Goal: Task Accomplishment & Management: Complete application form

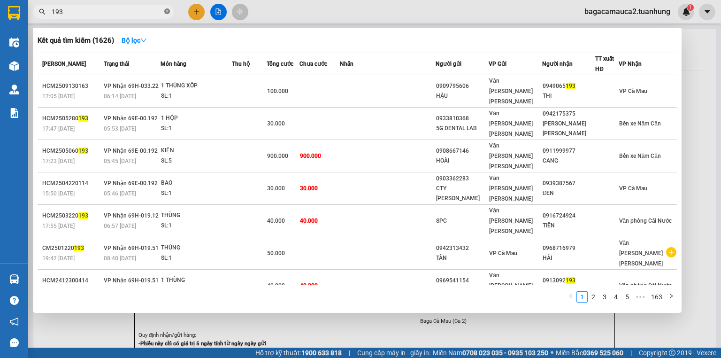
click at [165, 11] on icon "close-circle" at bounding box center [167, 11] width 6 height 6
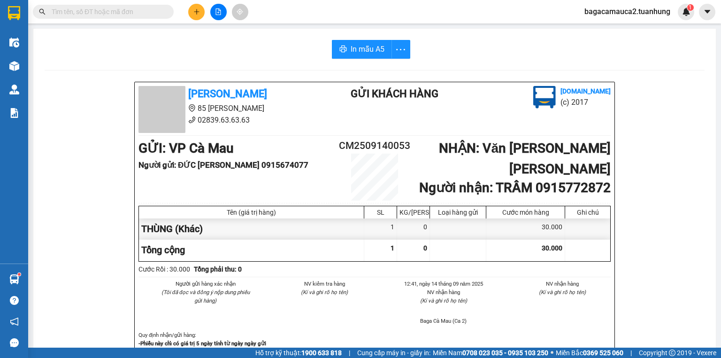
drag, startPoint x: 76, startPoint y: 69, endPoint x: 169, endPoint y: 41, distance: 97.7
click at [169, 41] on div "In mẫu A5" at bounding box center [375, 49] width 660 height 19
click at [131, 10] on input "text" at bounding box center [107, 12] width 111 height 10
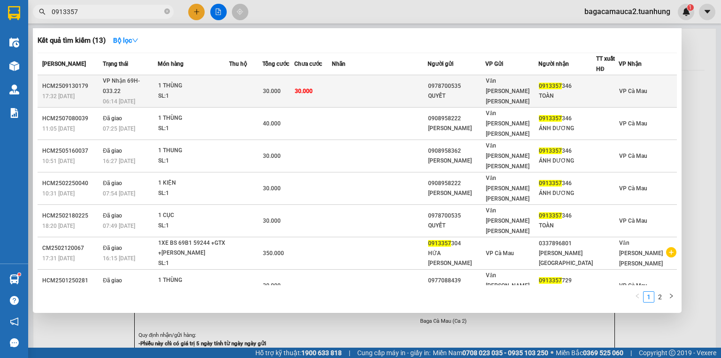
type input "0913357"
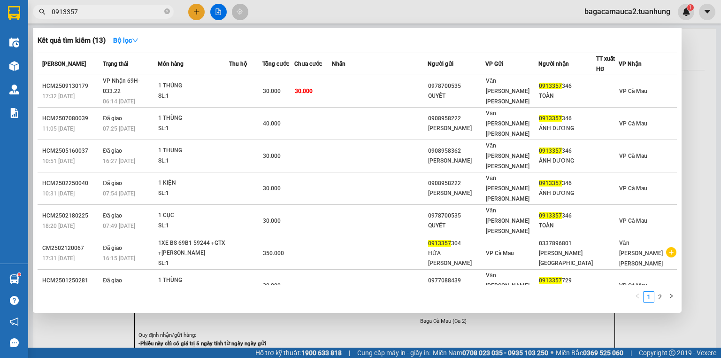
click at [252, 81] on td at bounding box center [245, 91] width 33 height 32
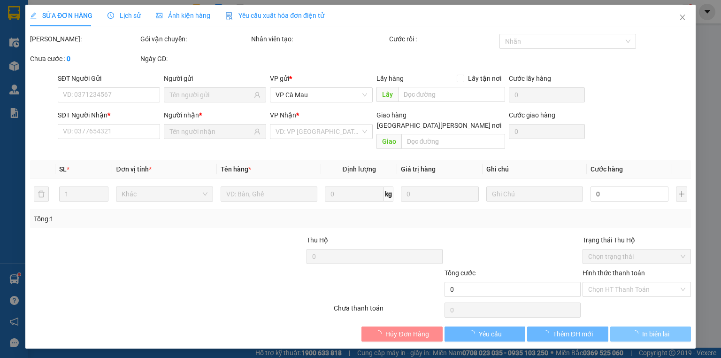
type input "0978700535"
type input "QUYẾT"
type input "0913357346"
type input "TOÀN"
type input "30.000"
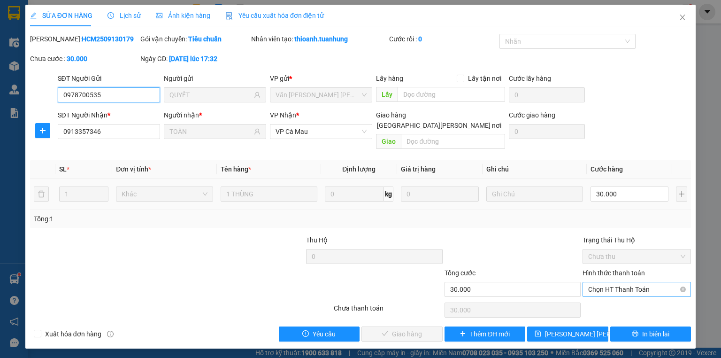
click at [635, 282] on span "Chọn HT Thanh Toán" at bounding box center [636, 289] width 97 height 14
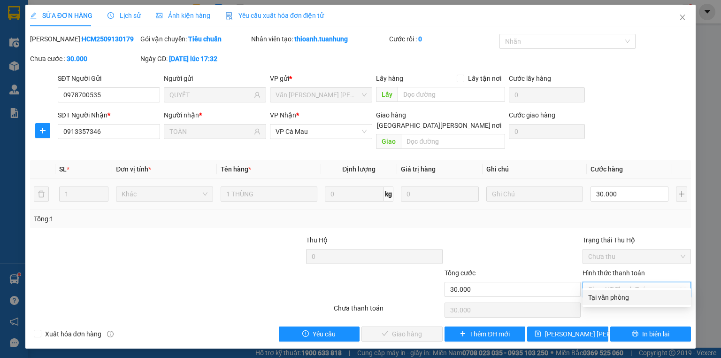
click at [623, 297] on div "Tại văn phòng" at bounding box center [636, 297] width 97 height 10
type input "0"
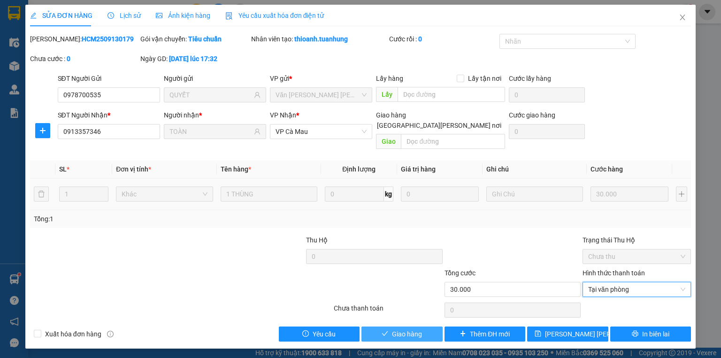
click at [420, 328] on span "Giao hàng" at bounding box center [407, 333] width 30 height 10
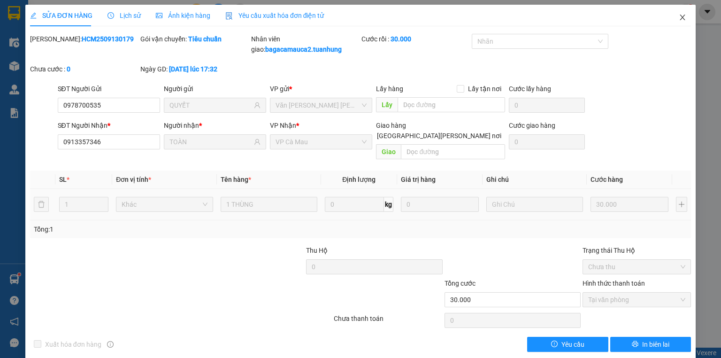
click at [679, 18] on icon "close" at bounding box center [683, 18] width 8 height 8
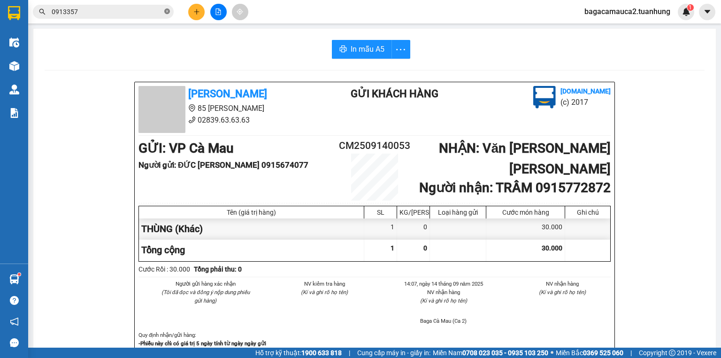
click at [164, 13] on icon "close-circle" at bounding box center [167, 11] width 6 height 6
click at [193, 9] on icon "plus" at bounding box center [196, 11] width 7 height 7
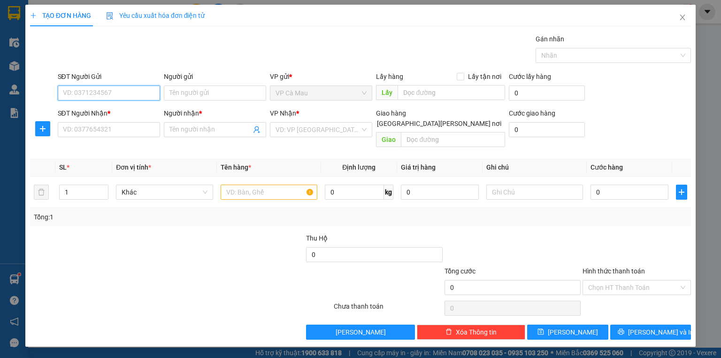
click at [111, 92] on input "SĐT Người Gửi" at bounding box center [109, 92] width 102 height 15
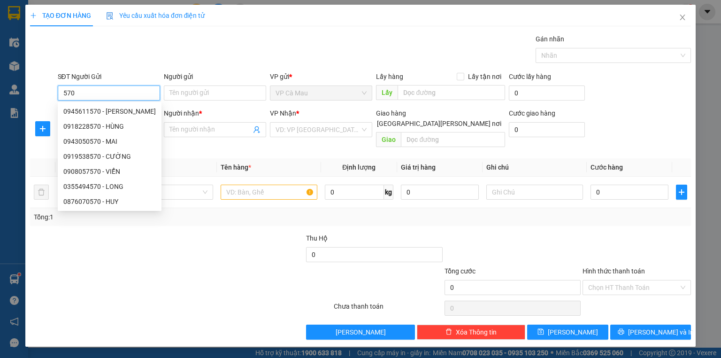
click at [103, 128] on div "0918228570 - HÙNG" at bounding box center [109, 126] width 92 height 10
type input "0918228570"
type input "HÙNG"
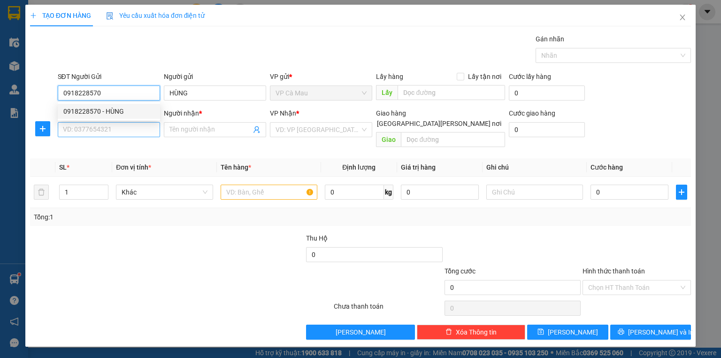
type input "0918228570"
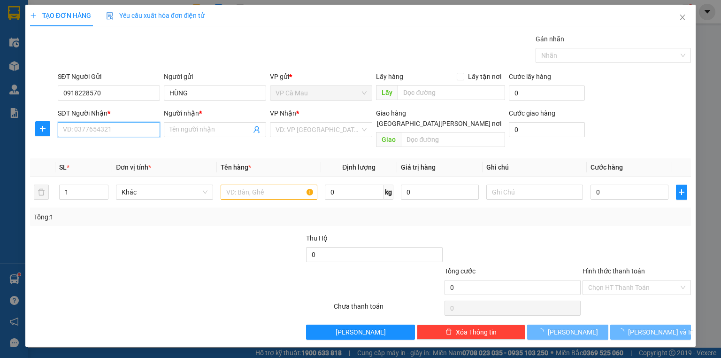
click at [102, 130] on input "SĐT Người Nhận *" at bounding box center [109, 129] width 102 height 15
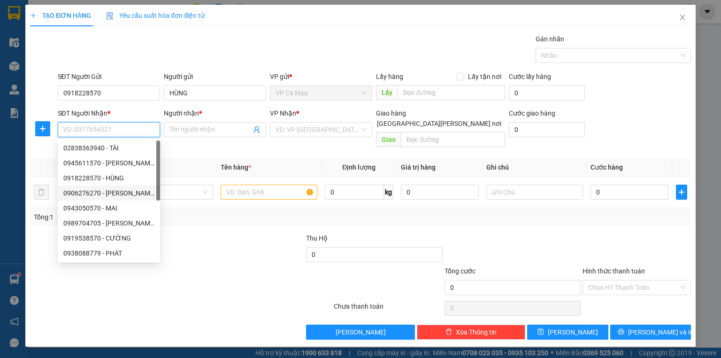
drag, startPoint x: 95, startPoint y: 192, endPoint x: 245, endPoint y: 233, distance: 156.1
click at [96, 193] on div "0906276270 - [PERSON_NAME]" at bounding box center [108, 193] width 91 height 10
type input "0906276270"
type input "HOÀNG"
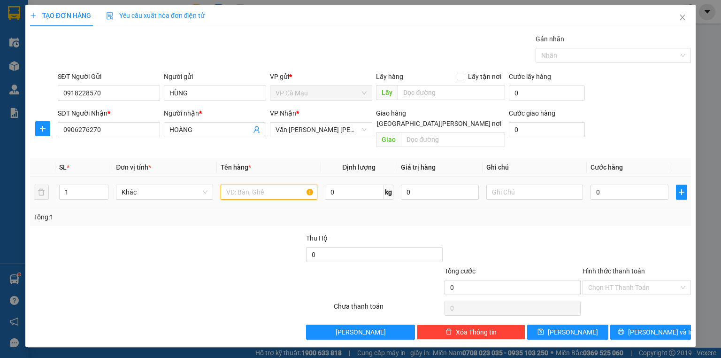
click at [243, 186] on input "text" at bounding box center [269, 191] width 97 height 15
type input "THUNG"
click at [593, 184] on input "0" at bounding box center [629, 191] width 78 height 15
type input "+3"
type input "3"
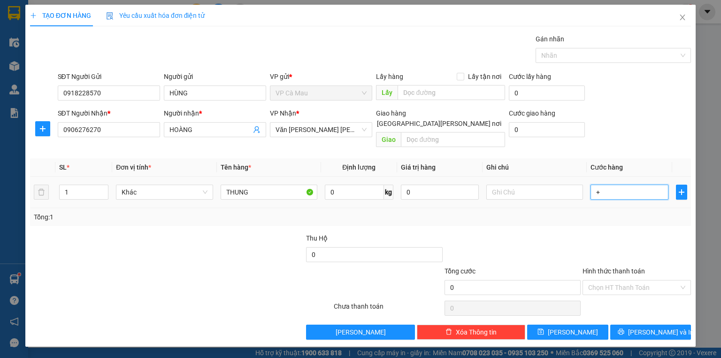
type input "3"
type input "+30"
type input "30"
type input "30.000"
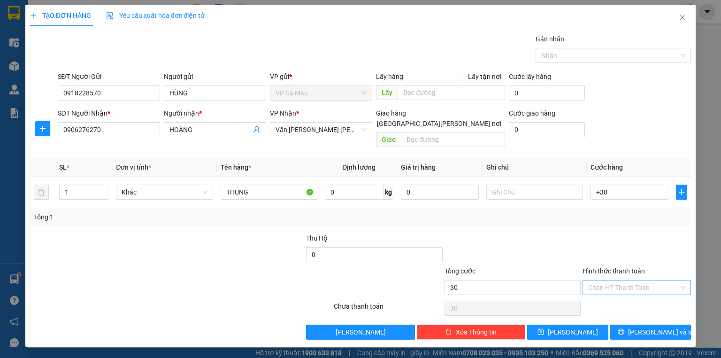
type input "30.000"
click at [626, 280] on input "Hình thức thanh toán" at bounding box center [633, 287] width 91 height 14
click at [623, 296] on div "Tại văn phòng" at bounding box center [636, 295] width 97 height 10
type input "0"
click at [663, 327] on span "[PERSON_NAME] và In" at bounding box center [661, 332] width 66 height 10
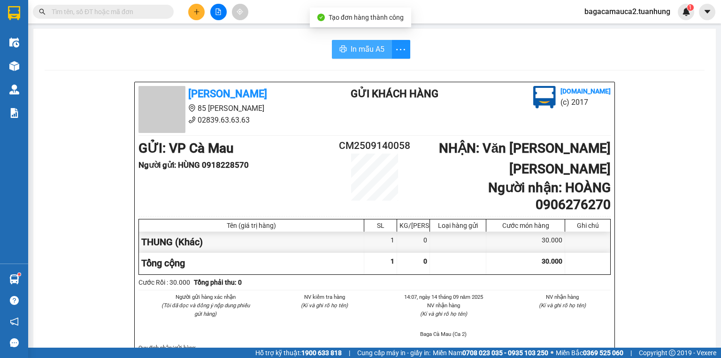
click at [352, 49] on span "In mẫu A5" at bounding box center [368, 49] width 34 height 12
click at [87, 10] on input "text" at bounding box center [107, 12] width 111 height 10
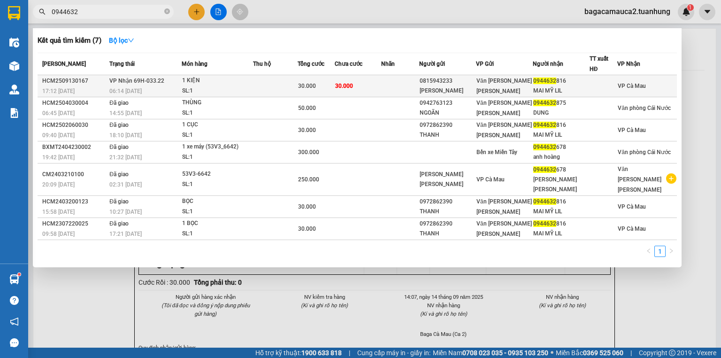
type input "0944632"
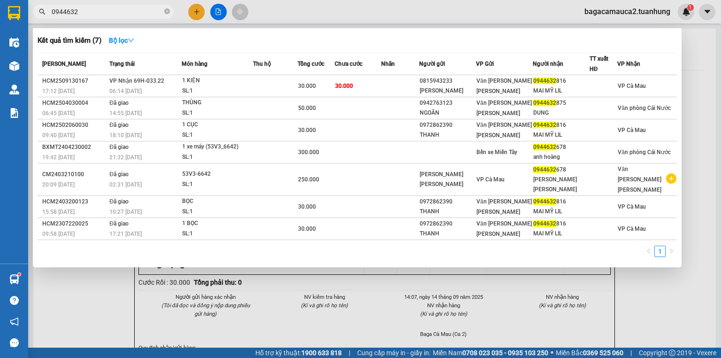
click at [224, 81] on div "1 KIỆN" at bounding box center [217, 81] width 70 height 10
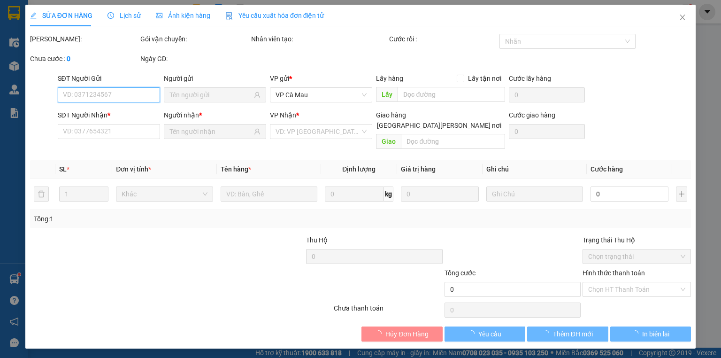
type input "0815943233"
type input "[PERSON_NAME]"
type input "0944632816"
type input "MAI MỸ LIL"
type input "30.000"
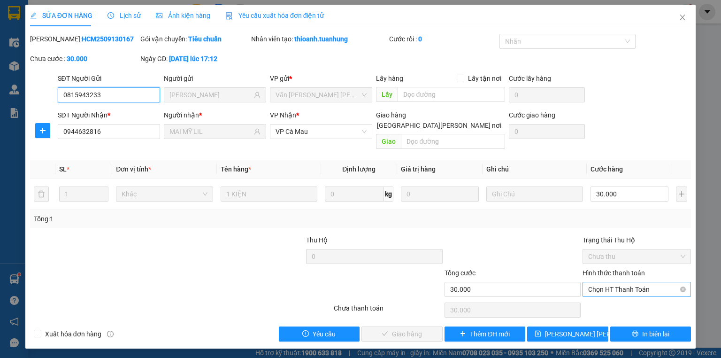
click at [595, 282] on span "Chọn HT Thanh Toán" at bounding box center [636, 289] width 97 height 14
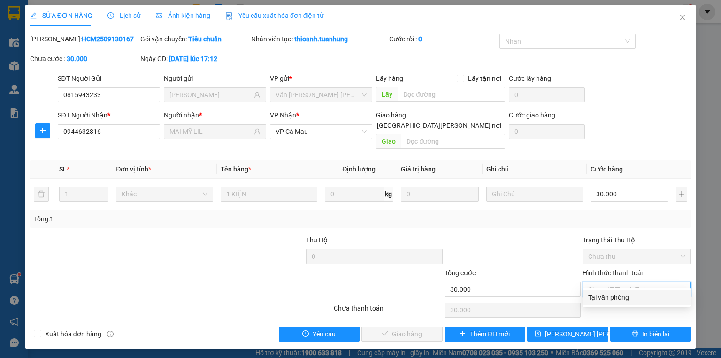
click at [598, 293] on div "Tại văn phòng" at bounding box center [636, 297] width 97 height 10
type input "0"
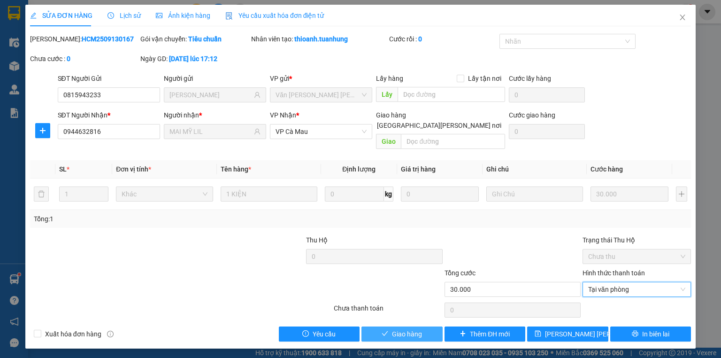
click at [405, 328] on span "Giao hàng" at bounding box center [407, 333] width 30 height 10
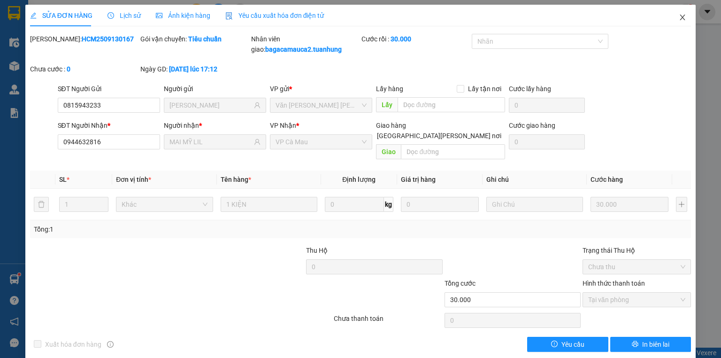
click at [679, 16] on icon "close" at bounding box center [683, 18] width 8 height 8
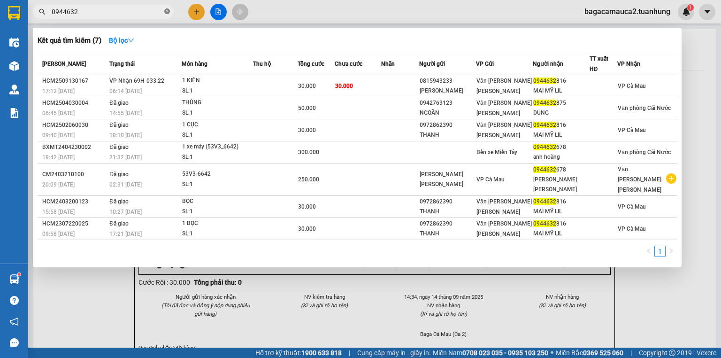
click at [165, 13] on icon "close-circle" at bounding box center [167, 11] width 6 height 6
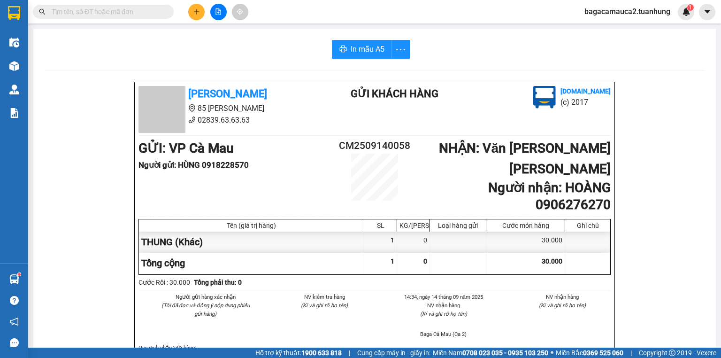
click at [126, 12] on input "text" at bounding box center [107, 12] width 111 height 10
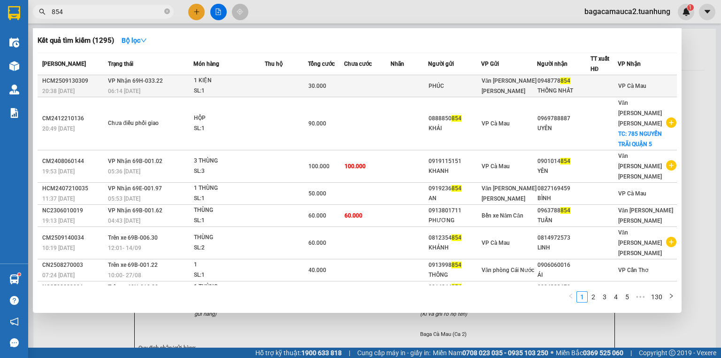
type input "854"
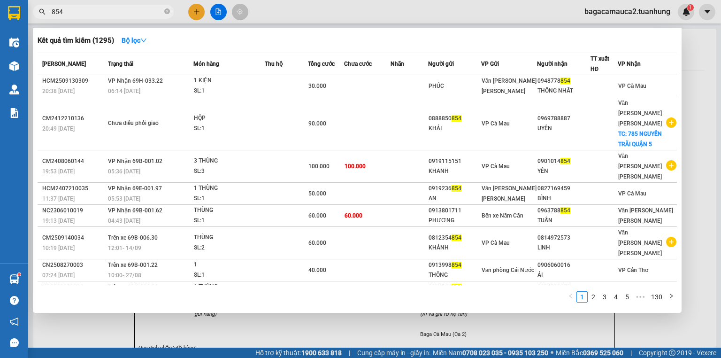
click at [221, 86] on div "SL: 1" at bounding box center [229, 91] width 70 height 10
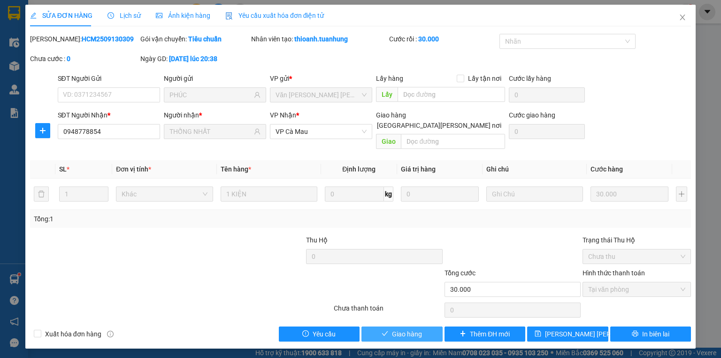
click at [389, 326] on button "Giao hàng" at bounding box center [401, 333] width 81 height 15
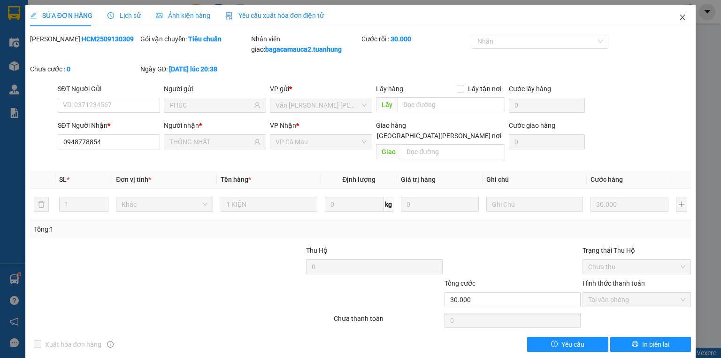
click at [680, 17] on icon "close" at bounding box center [682, 18] width 5 height 6
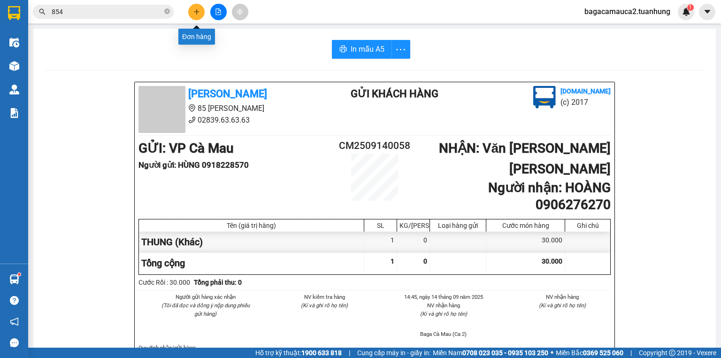
click at [199, 11] on icon "plus" at bounding box center [196, 11] width 5 height 0
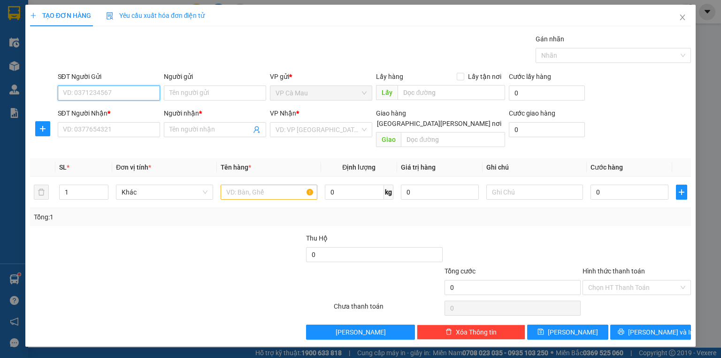
click at [94, 92] on input "SĐT Người Gửi" at bounding box center [109, 92] width 102 height 15
type input "0914790233"
click at [187, 98] on input "Người gửi" at bounding box center [215, 92] width 102 height 15
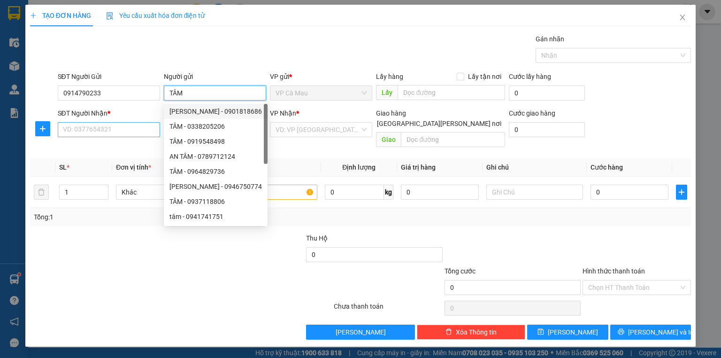
type input "TÂM"
click at [115, 130] on input "SĐT Người Nhận *" at bounding box center [109, 129] width 102 height 15
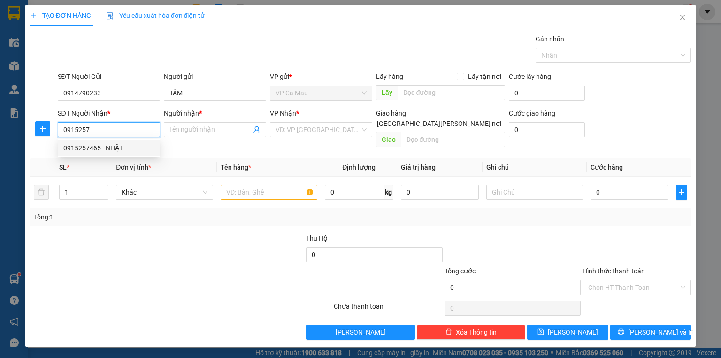
click at [104, 152] on div "0915257465 - NHẬT" at bounding box center [108, 148] width 91 height 10
type input "0915257465"
type input "NHẬT"
type input "0915257465"
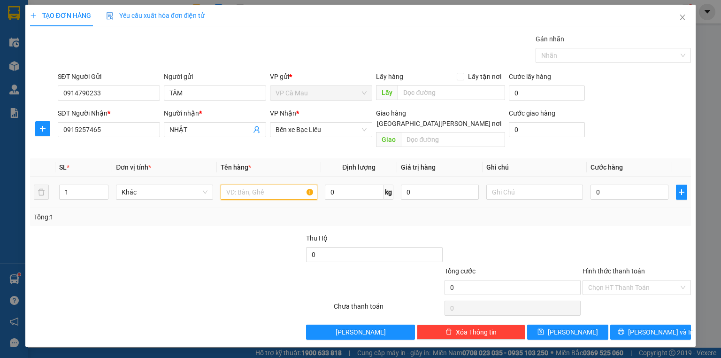
click at [229, 184] on input "text" at bounding box center [269, 191] width 97 height 15
type input "T"
type input "BAO"
click at [595, 184] on input "0" at bounding box center [629, 191] width 78 height 15
type input "+4"
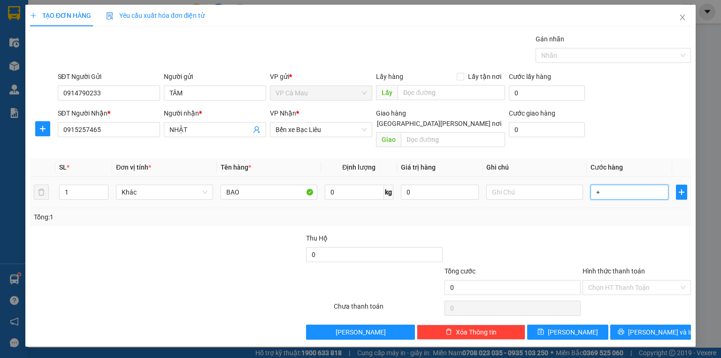
type input "4"
type input "+40"
type input "40"
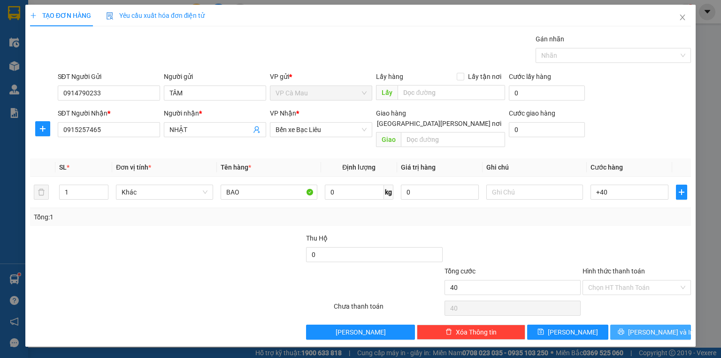
type input "40.000"
click at [655, 328] on button "[PERSON_NAME] và In" at bounding box center [650, 331] width 81 height 15
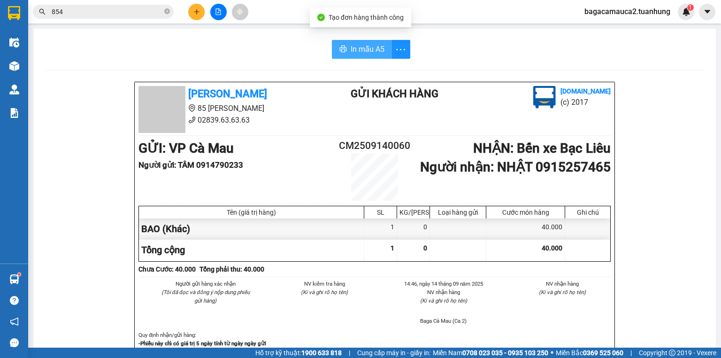
click at [369, 52] on span "In mẫu A5" at bounding box center [368, 49] width 34 height 12
click at [167, 9] on icon "close-circle" at bounding box center [167, 11] width 6 height 6
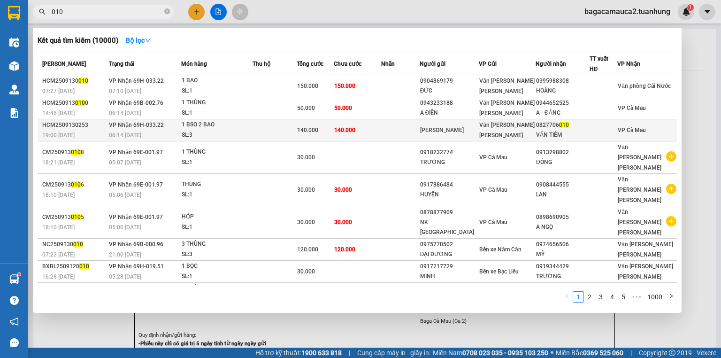
type input "010"
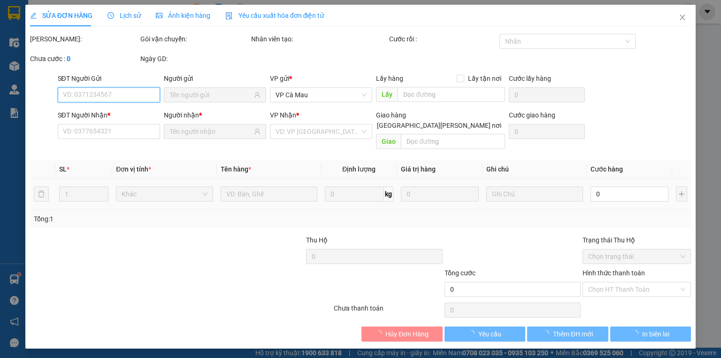
type input "[PERSON_NAME]"
type input "0827706010"
type input "VĂN TIỀM"
type input "140.000"
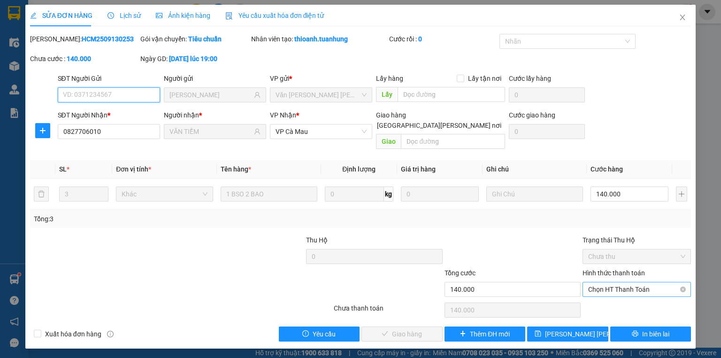
click at [596, 282] on span "Chọn HT Thanh Toán" at bounding box center [636, 289] width 97 height 14
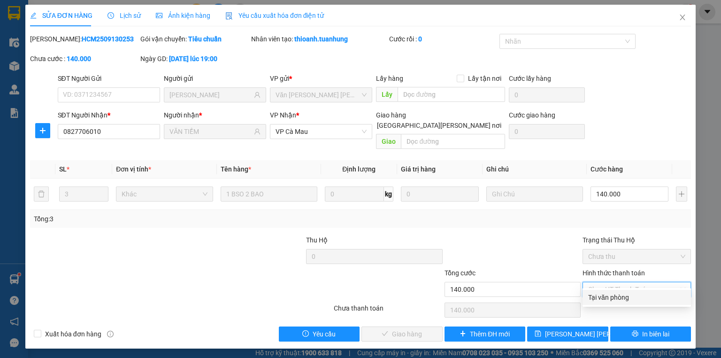
click at [595, 296] on div "Tại văn phòng" at bounding box center [636, 297] width 97 height 10
type input "0"
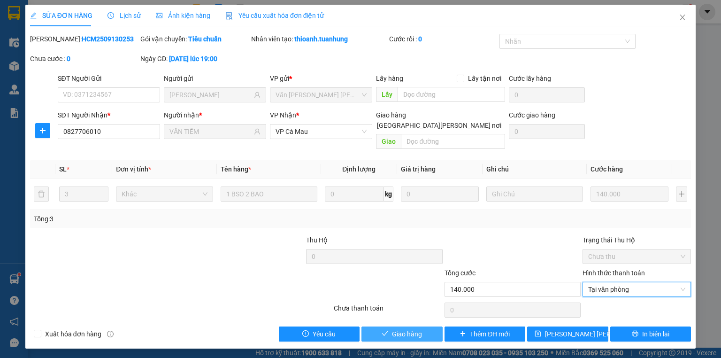
click at [409, 328] on span "Giao hàng" at bounding box center [407, 333] width 30 height 10
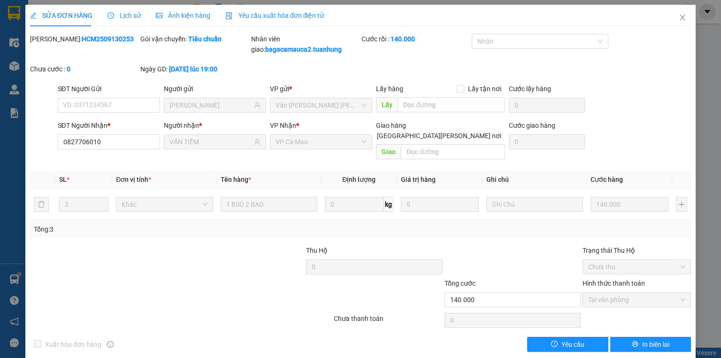
click at [428, 266] on div "0" at bounding box center [374, 268] width 136 height 19
drag, startPoint x: 437, startPoint y: 267, endPoint x: 672, endPoint y: 13, distance: 345.7
click at [672, 13] on span "Close" at bounding box center [682, 18] width 26 height 26
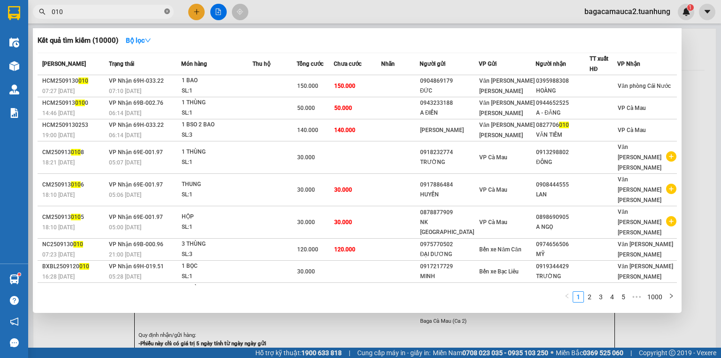
click at [168, 14] on icon "close-circle" at bounding box center [167, 11] width 6 height 6
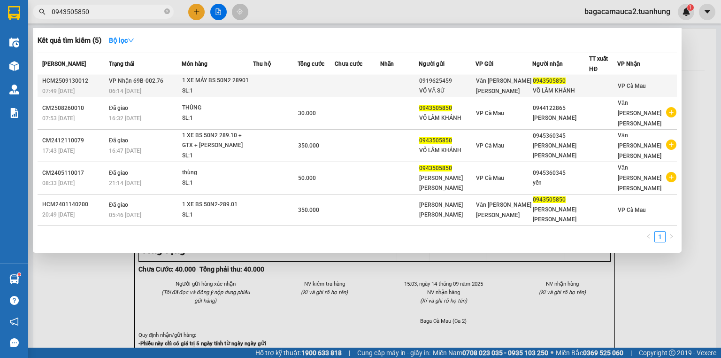
type input "0943505850"
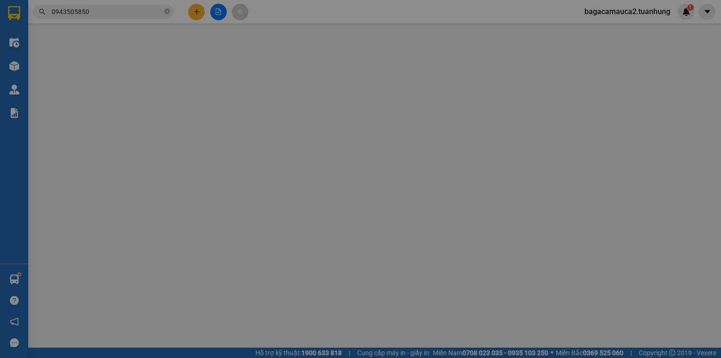
type input "0919625459"
type input "VÕ VĂ SỬ"
type input "0943505850"
type input "VÕ LÂM KHÁNH"
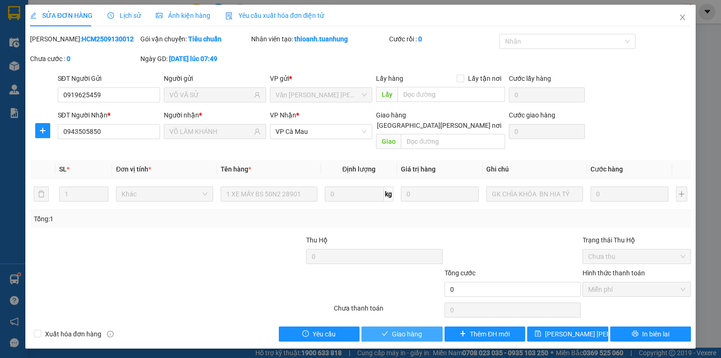
click at [400, 328] on span "Giao hàng" at bounding box center [407, 333] width 30 height 10
